Goal: Task Accomplishment & Management: Use online tool/utility

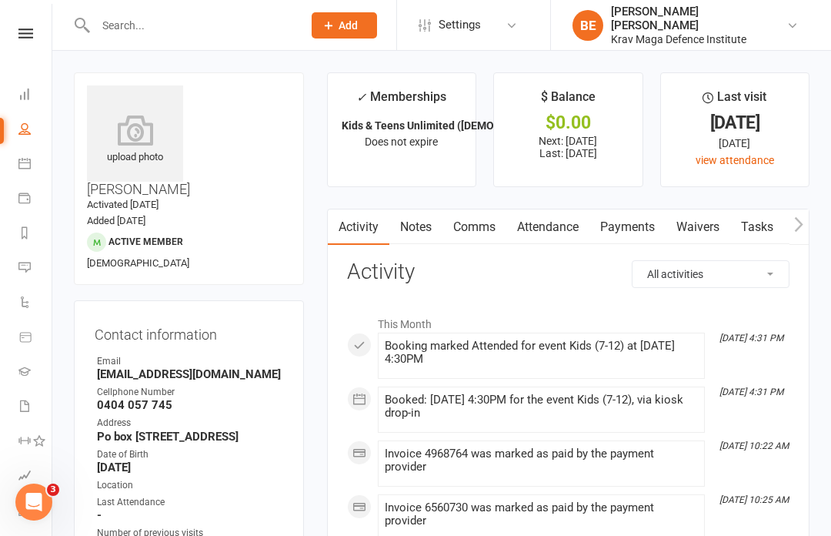
click at [25, 36] on icon at bounding box center [25, 33] width 15 height 10
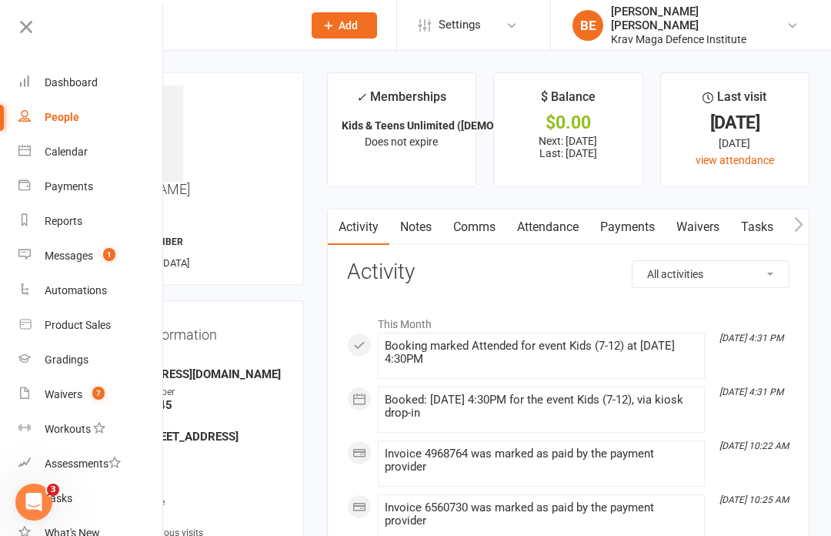
click at [84, 95] on link "Dashboard" at bounding box center [90, 82] width 145 height 35
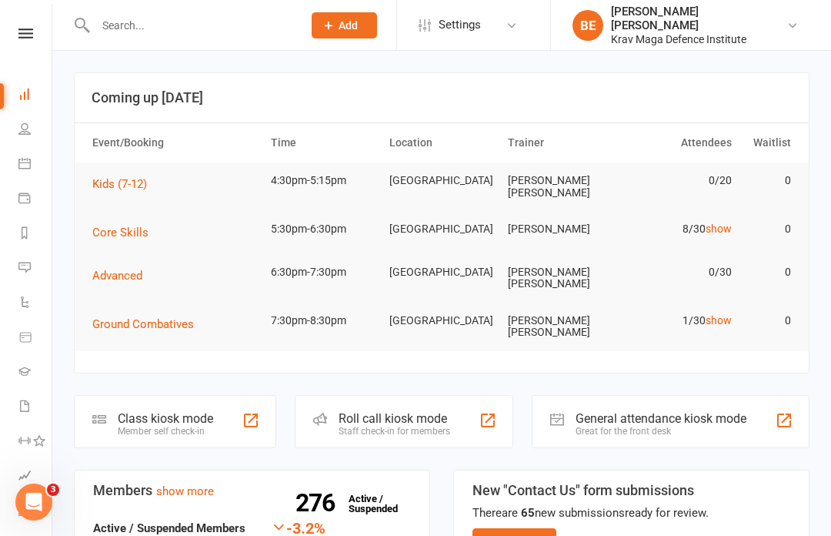
click at [203, 426] on div "Member self check-in" at bounding box center [165, 431] width 95 height 11
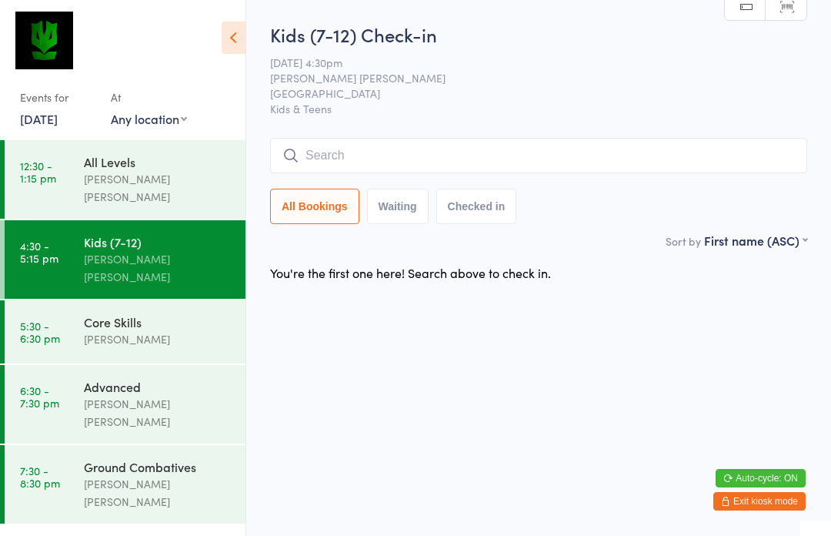
click at [344, 160] on input "search" at bounding box center [538, 155] width 537 height 35
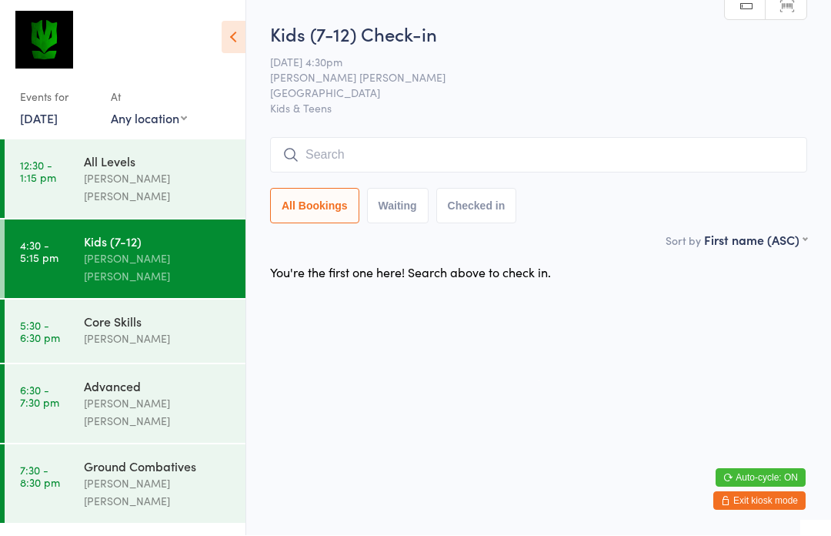
click at [245, 29] on icon at bounding box center [234, 38] width 24 height 32
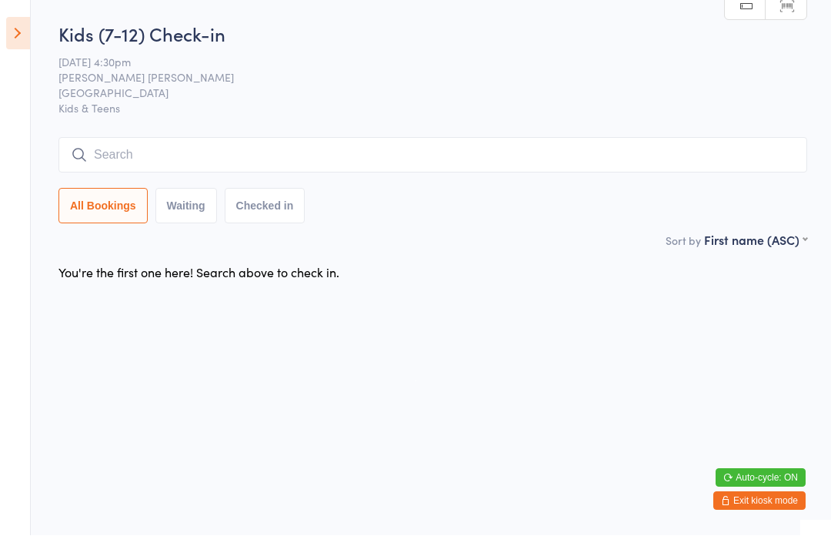
click at [114, 142] on input "search" at bounding box center [433, 155] width 749 height 35
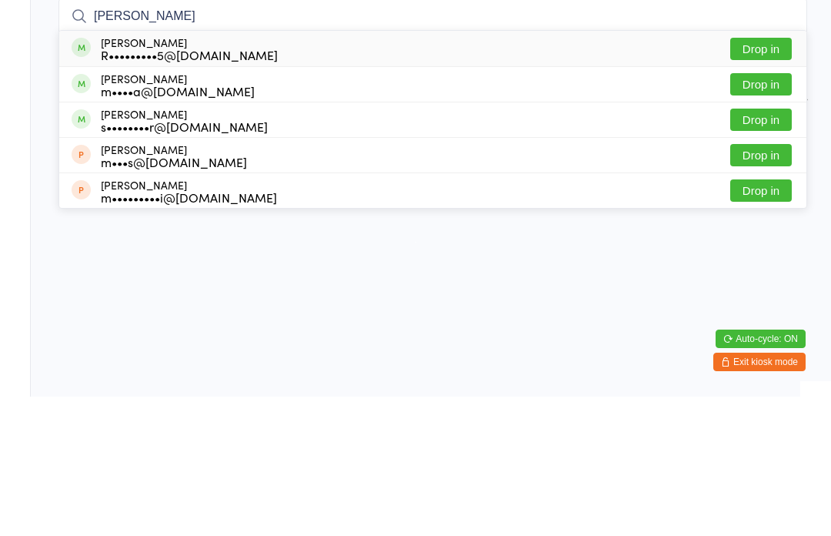
type input "Mina"
click at [158, 188] on div "R•••••••••5@gmail.com" at bounding box center [189, 194] width 177 height 12
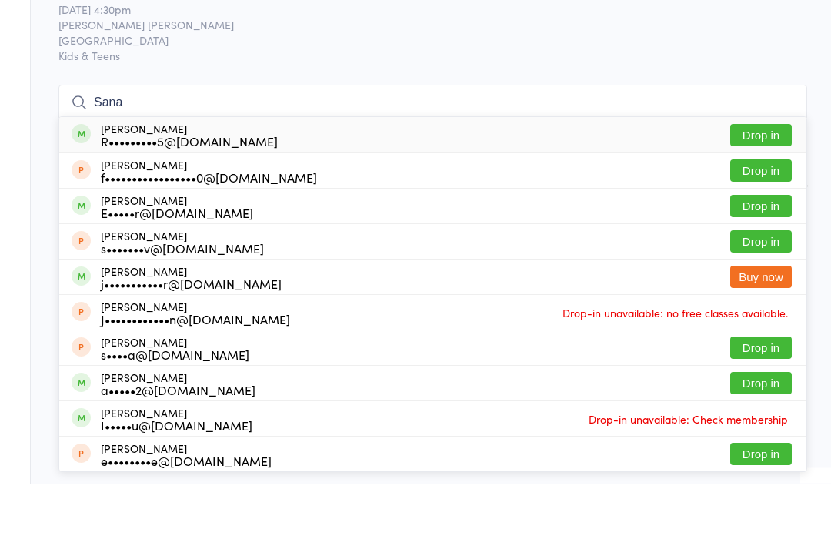
type input "Sana"
click at [748, 177] on button "Drop in" at bounding box center [761, 188] width 62 height 22
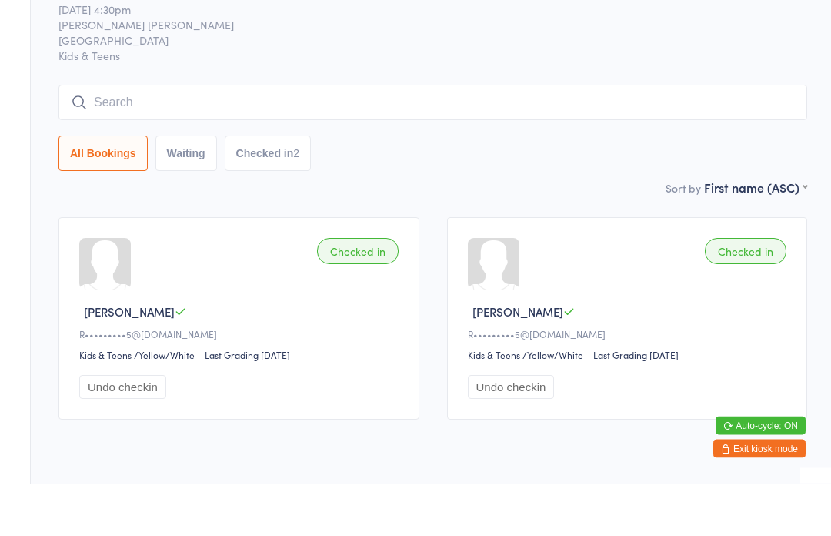
scroll to position [53, 0]
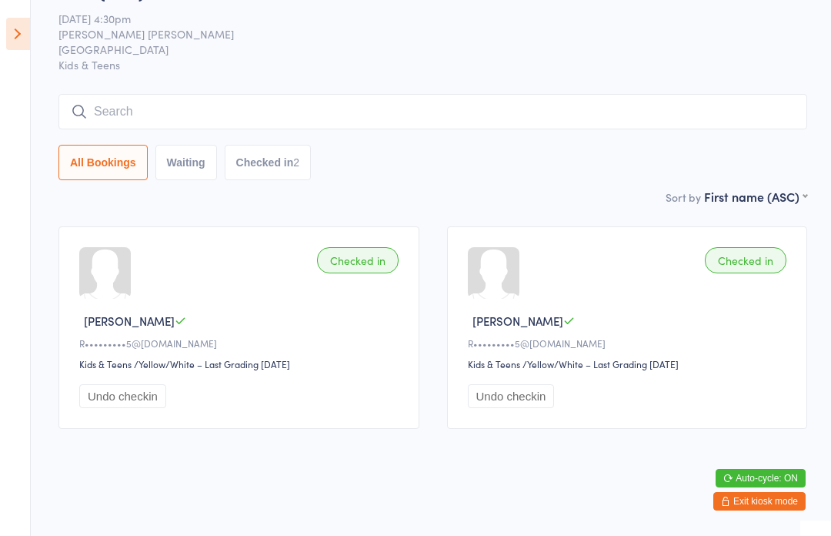
click at [93, 94] on input "search" at bounding box center [433, 111] width 749 height 35
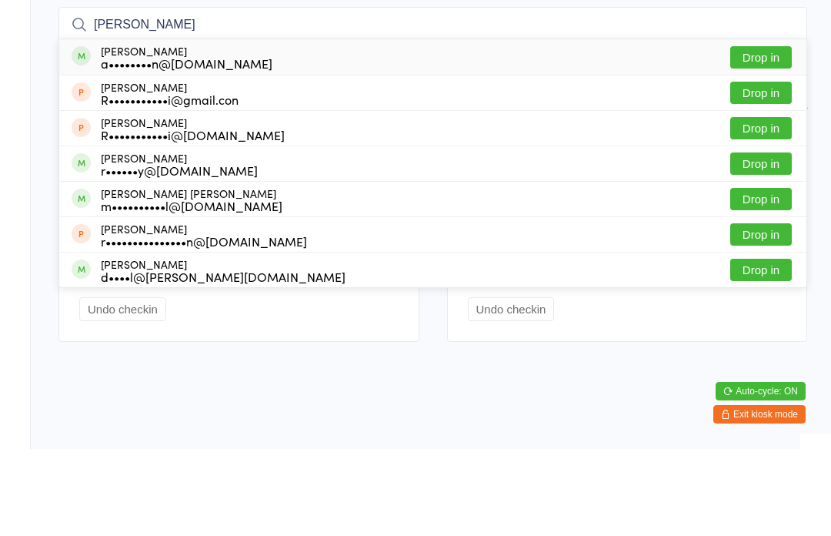
type input "Rafael"
click at [775, 133] on button "Drop in" at bounding box center [761, 144] width 62 height 22
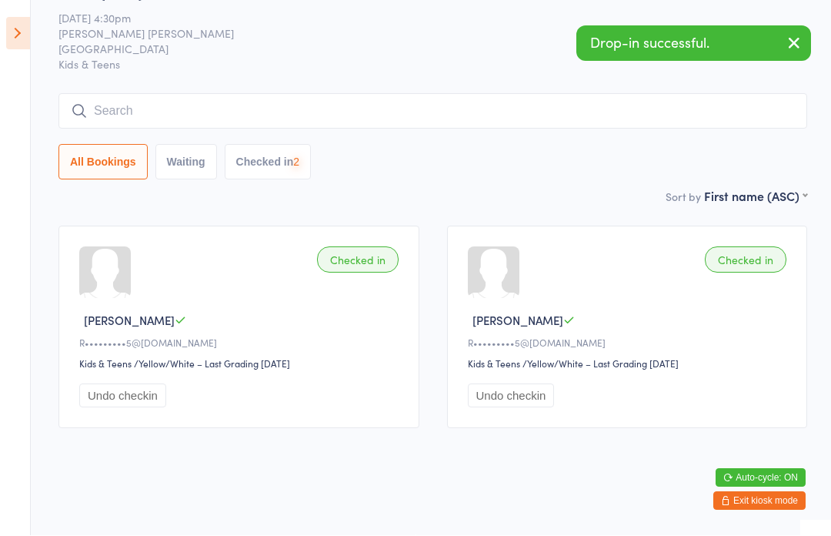
scroll to position [64, 0]
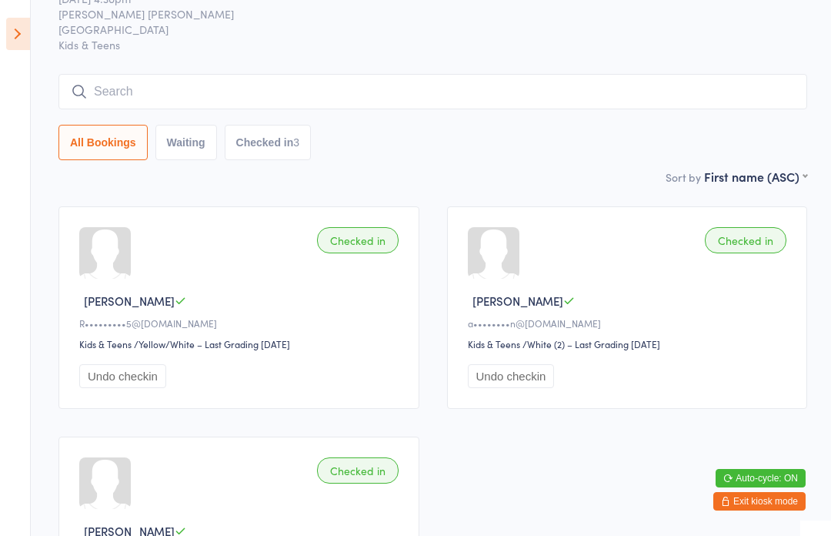
click at [132, 105] on input "search" at bounding box center [433, 91] width 749 height 35
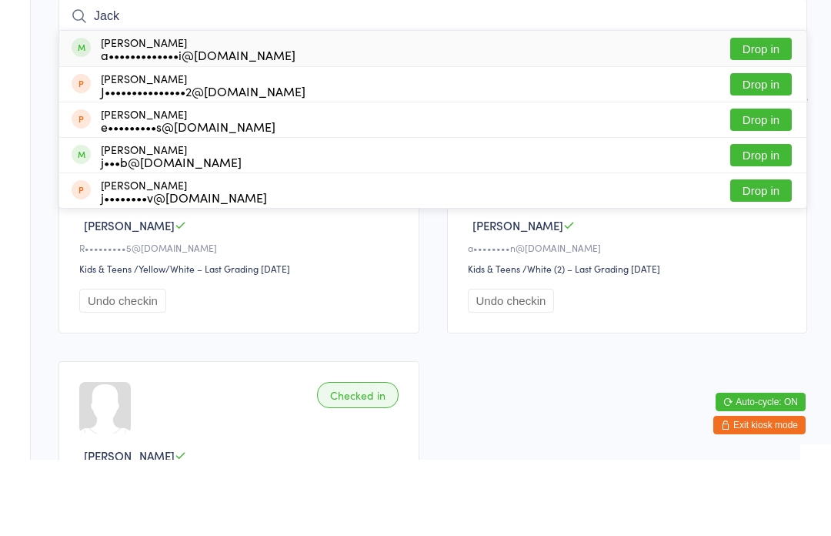
type input "Jack"
click at [767, 114] on button "Drop in" at bounding box center [761, 125] width 62 height 22
